Goal: Navigation & Orientation: Locate item on page

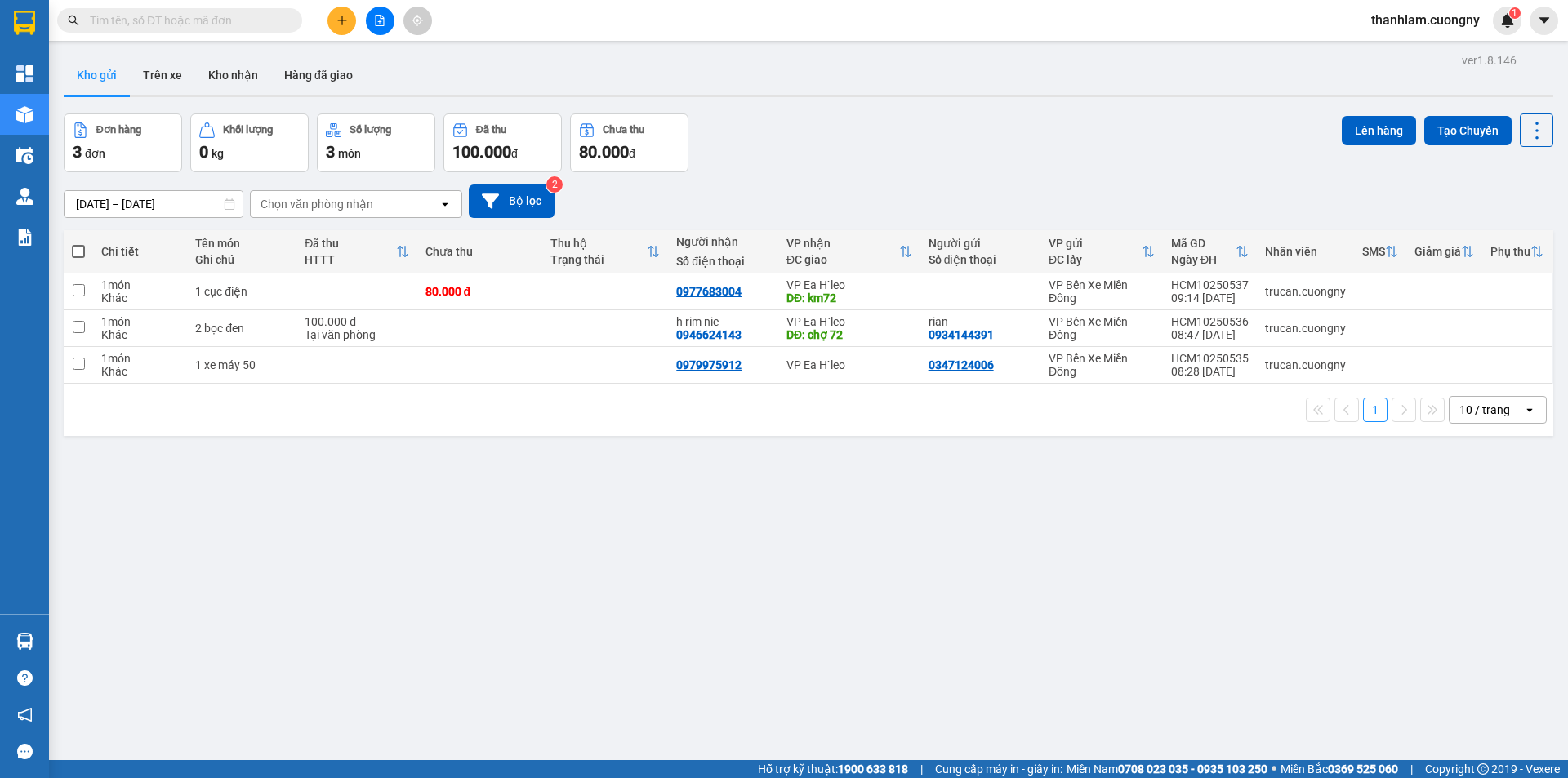
click at [1501, 402] on div "10 / trang" at bounding box center [1486, 409] width 74 height 26
click at [1470, 593] on span "100 / trang" at bounding box center [1478, 591] width 59 height 16
click at [1459, 413] on div "10 / trang" at bounding box center [1484, 409] width 51 height 16
click at [1472, 590] on span "100 / trang" at bounding box center [1478, 591] width 59 height 16
